Goal: Answer question/provide support

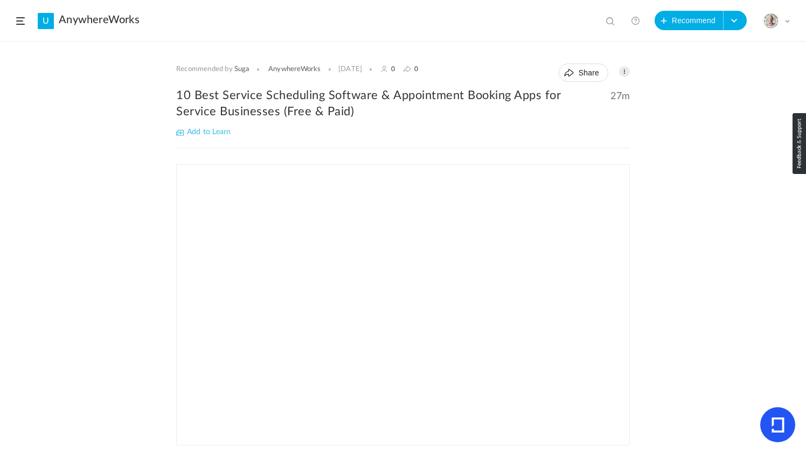
scroll to position [157, 0]
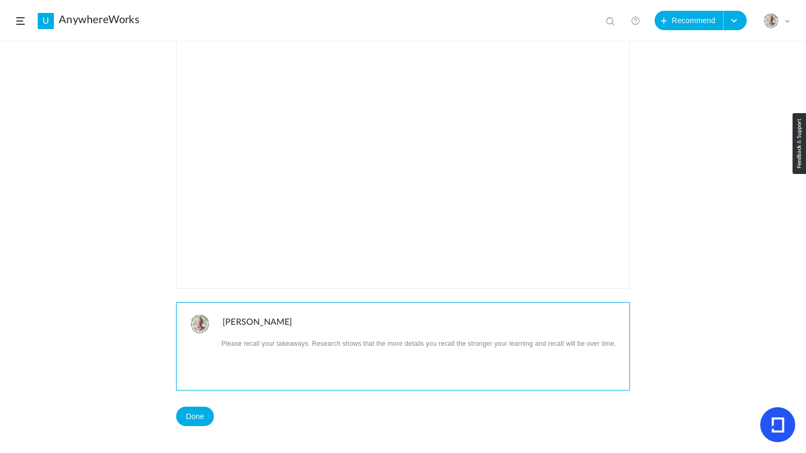
click at [273, 348] on p at bounding box center [422, 343] width 399 height 14
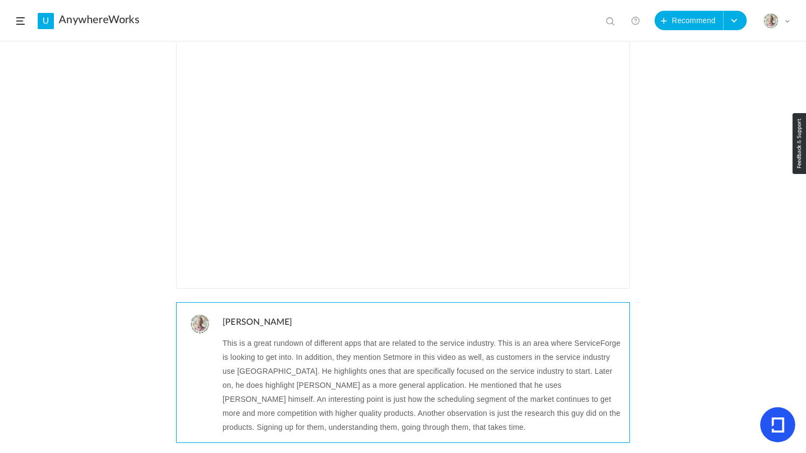
scroll to position [0, 0]
click at [334, 375] on p "This is a great rundown of different apps that are related to the service indus…" at bounding box center [422, 385] width 399 height 98
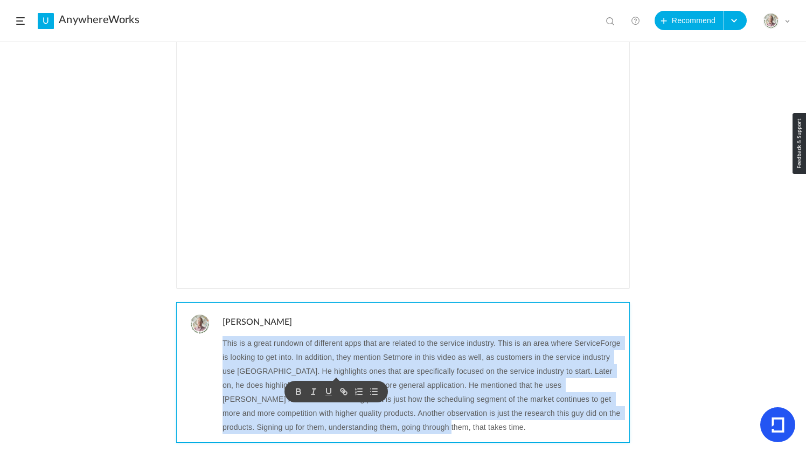
click at [334, 375] on p "This is a great rundown of different apps that are related to the service indus…" at bounding box center [422, 385] width 399 height 98
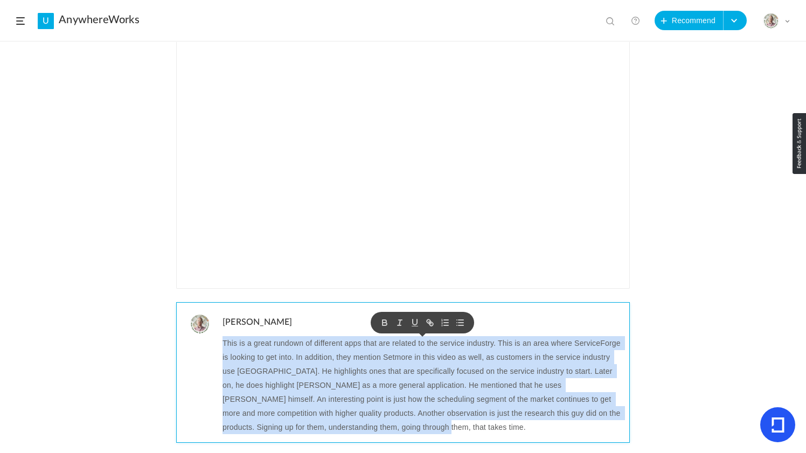
copy p "This is a great rundown of different apps that are related to the service indus…"
click at [359, 356] on p "This is a great rundown of different apps that are related to the service indus…" at bounding box center [422, 385] width 399 height 98
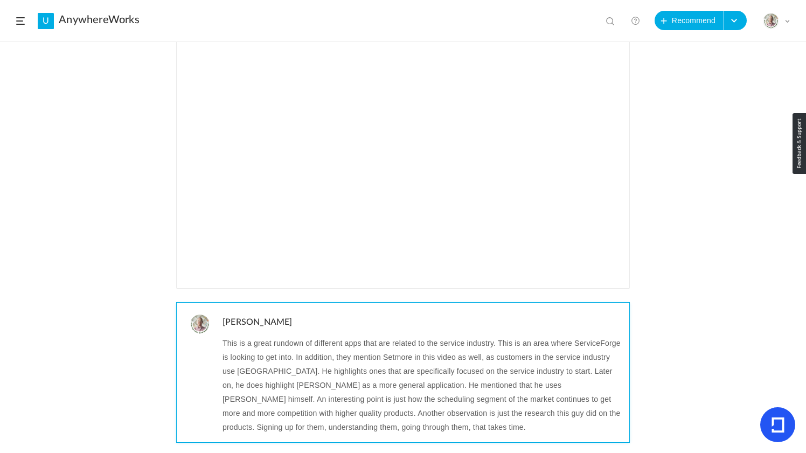
click at [284, 345] on p "This is a great rundown of different apps that are related to the service indus…" at bounding box center [422, 385] width 399 height 98
click at [385, 429] on p "This is a great rundown of different apps that are related to the service indus…" at bounding box center [422, 385] width 399 height 98
click at [407, 422] on p "This is a great rundown of different apps that are related to the service indus…" at bounding box center [422, 385] width 399 height 98
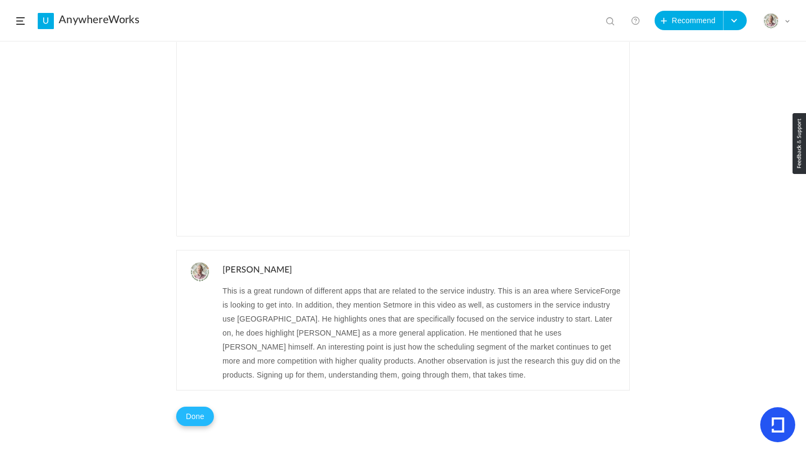
click at [205, 414] on button "Done" at bounding box center [195, 416] width 38 height 19
click at [263, 416] on button "Problem in completion?" at bounding box center [258, 417] width 89 height 18
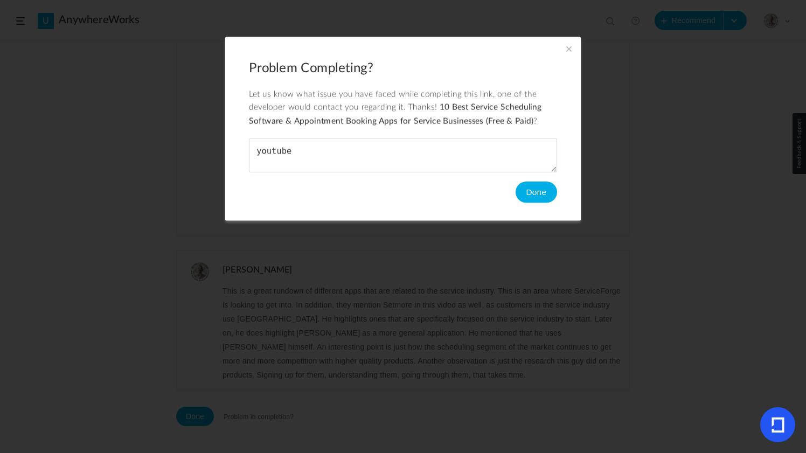
type textarea "youtube"
click at [535, 195] on button "Done" at bounding box center [536, 193] width 41 height 22
